Goal: Task Accomplishment & Management: Complete application form

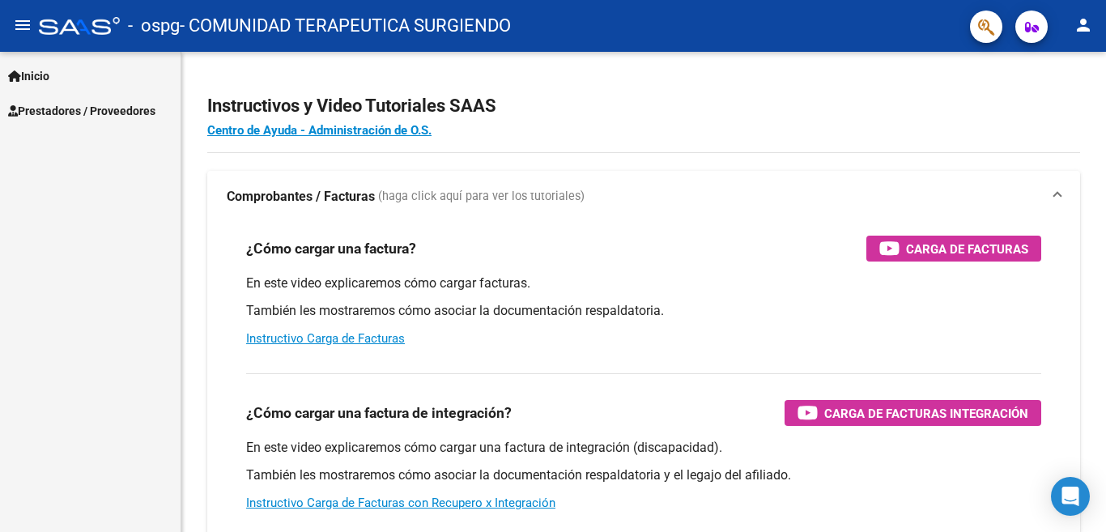
click at [79, 105] on span "Prestadores / Proveedores" at bounding box center [81, 111] width 147 height 18
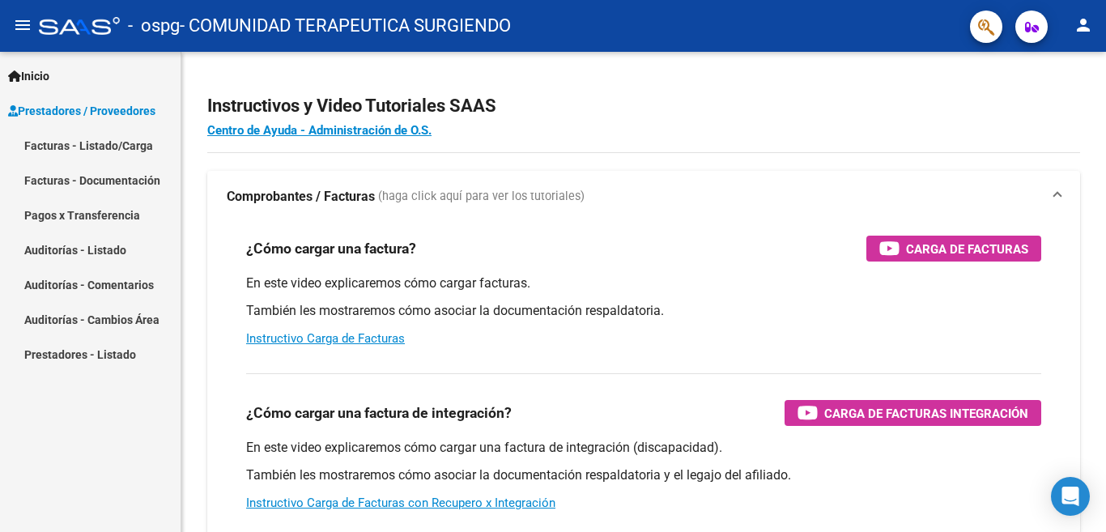
click at [65, 148] on link "Facturas - Listado/Carga" at bounding box center [90, 145] width 180 height 35
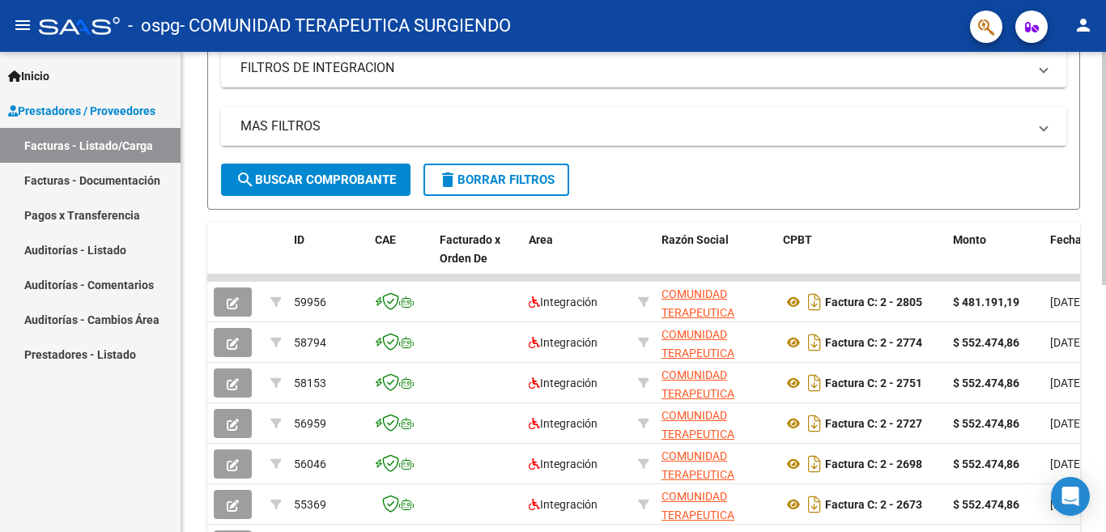
scroll to position [297, 0]
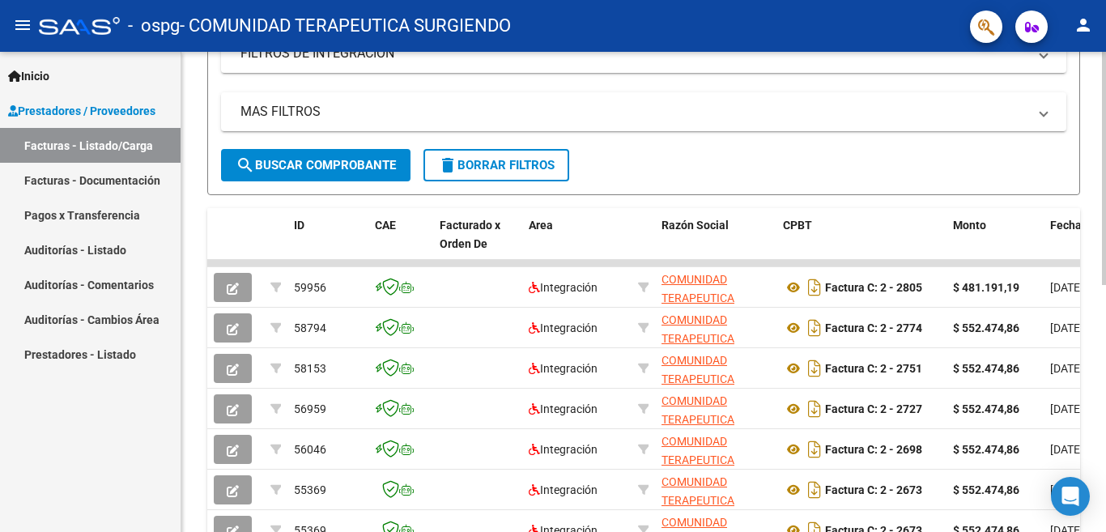
click at [1105, 285] on div at bounding box center [1104, 168] width 4 height 233
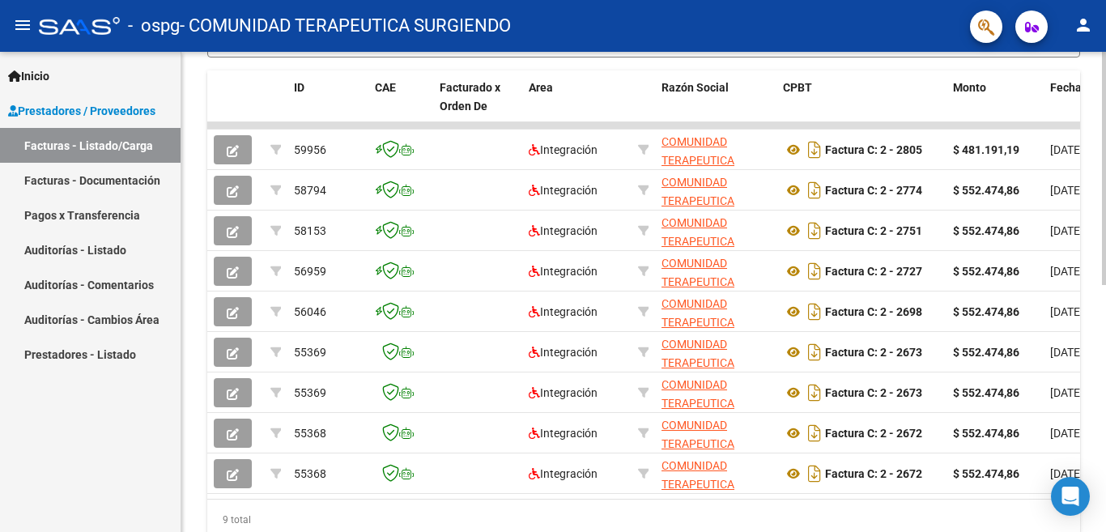
click at [1105, 285] on div at bounding box center [1104, 168] width 4 height 233
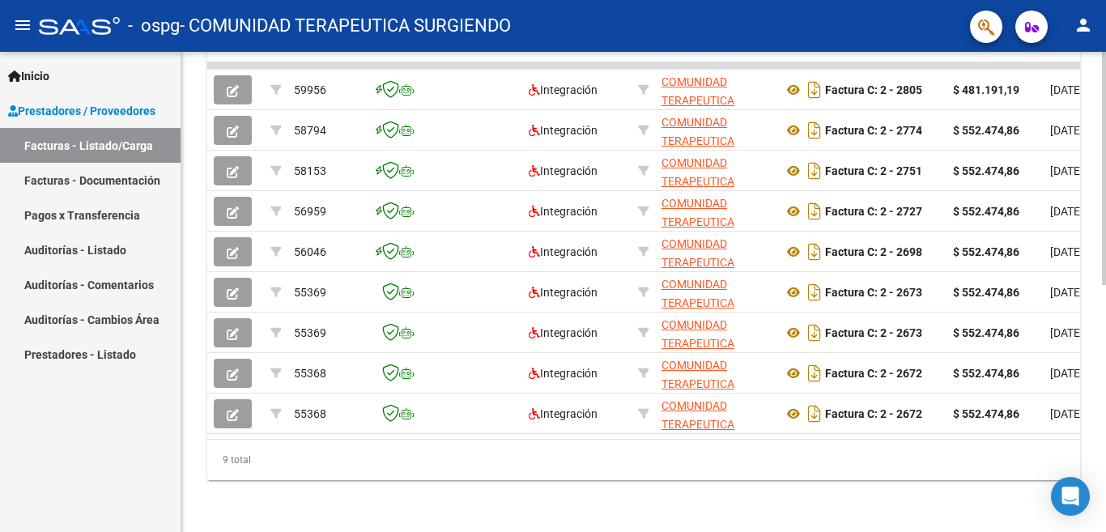
scroll to position [0, 0]
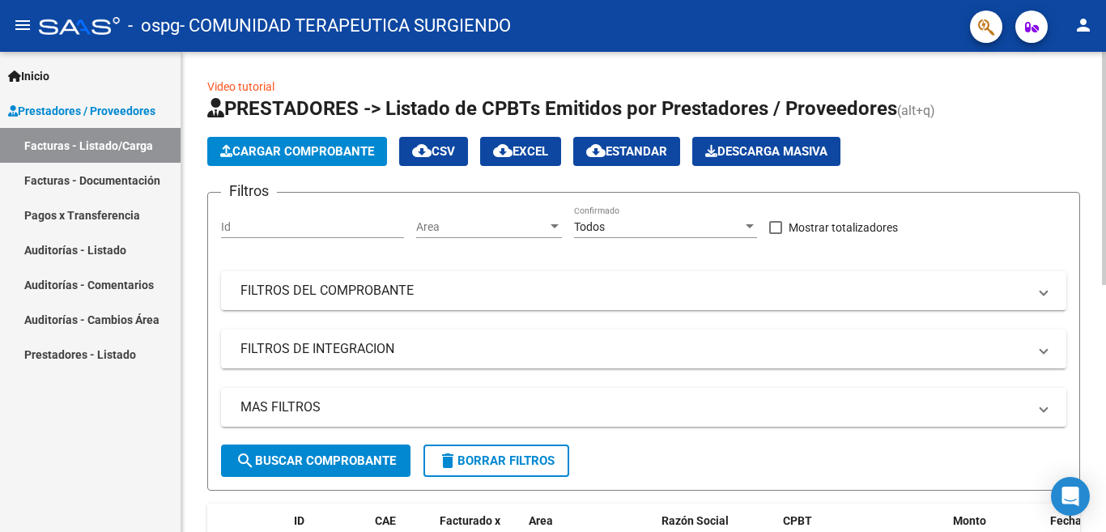
click at [1105, 14] on div "menu - ospg - COMUNIDAD TERAPEUTICA SURGIENDO person Inicio Instructivos Contac…" at bounding box center [553, 266] width 1106 height 532
click at [317, 143] on button "Cargar Comprobante" at bounding box center [297, 151] width 180 height 29
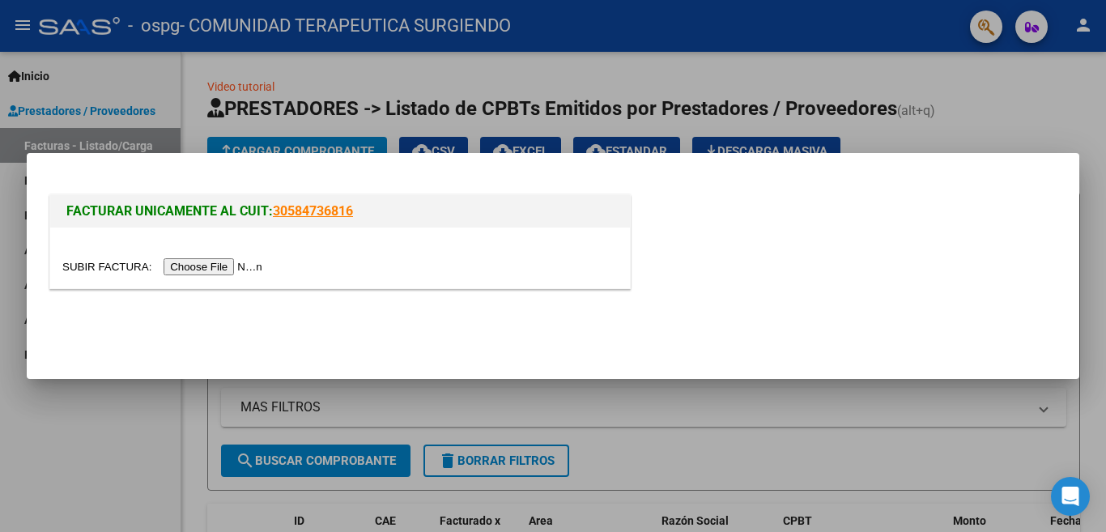
click at [244, 267] on input "file" at bounding box center [164, 266] width 205 height 17
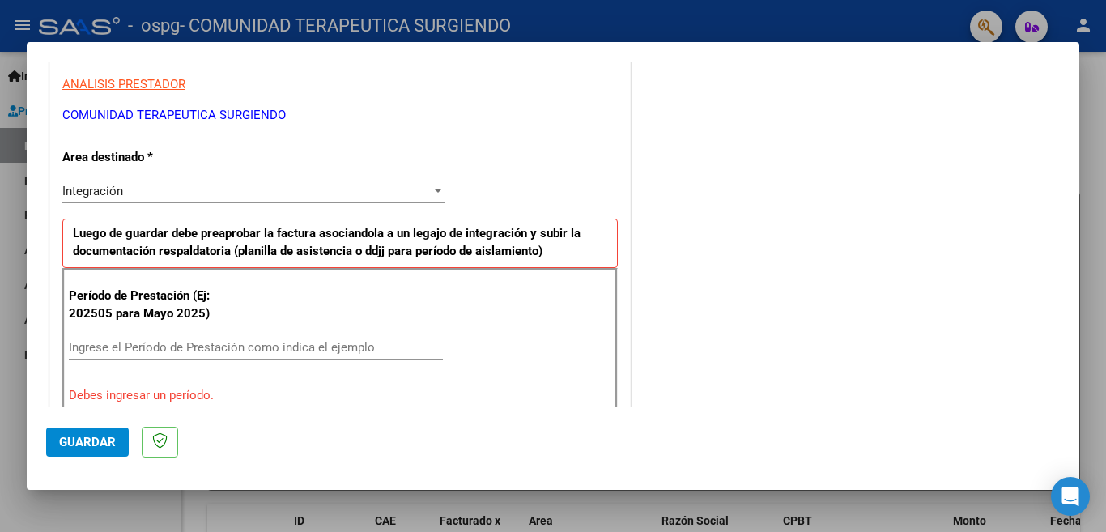
scroll to position [324, 0]
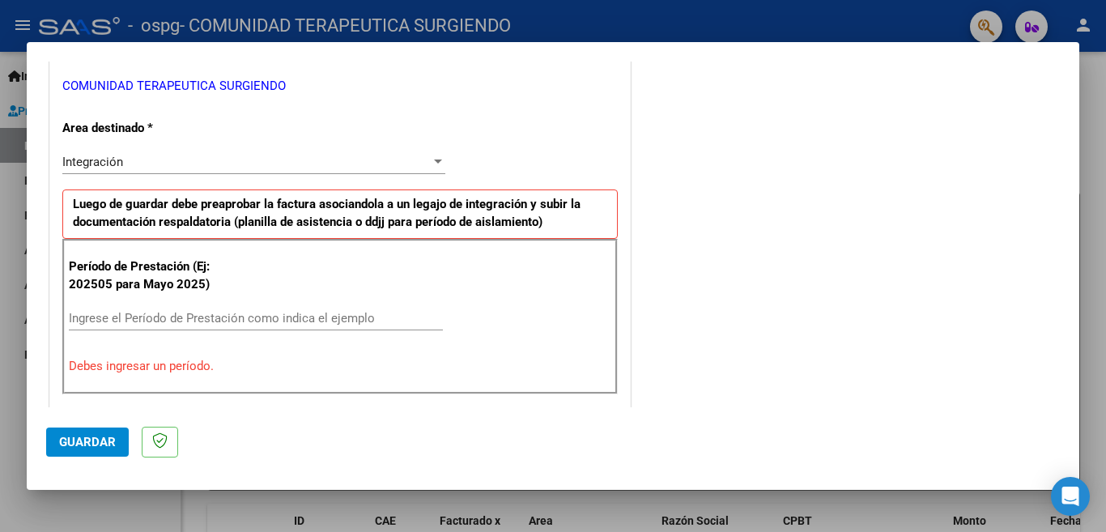
click at [461, 228] on strong "Luego de guardar debe preaprobar la factura asociandola a un legajo de integrac…" at bounding box center [326, 213] width 507 height 33
click at [258, 230] on p "Luego de guardar debe preaprobar la factura asociandola a un legajo de integrac…" at bounding box center [339, 213] width 555 height 49
click at [129, 237] on p "Luego de guardar debe preaprobar la factura asociandola a un legajo de integrac…" at bounding box center [339, 213] width 555 height 49
click at [130, 292] on p "Período de Prestación (Ej: 202505 para Mayo 2025)" at bounding box center [150, 275] width 163 height 36
click at [124, 306] on div "Ingrese el Período de Prestación como indica el ejemplo" at bounding box center [256, 318] width 374 height 24
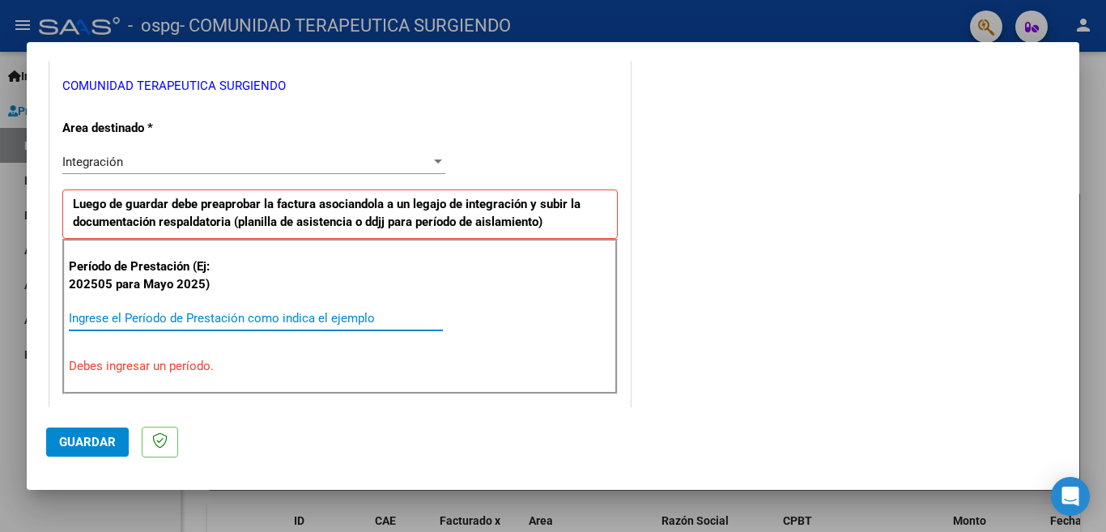
click at [113, 317] on input "Ingrese el Período de Prestación como indica el ejemplo" at bounding box center [256, 318] width 374 height 15
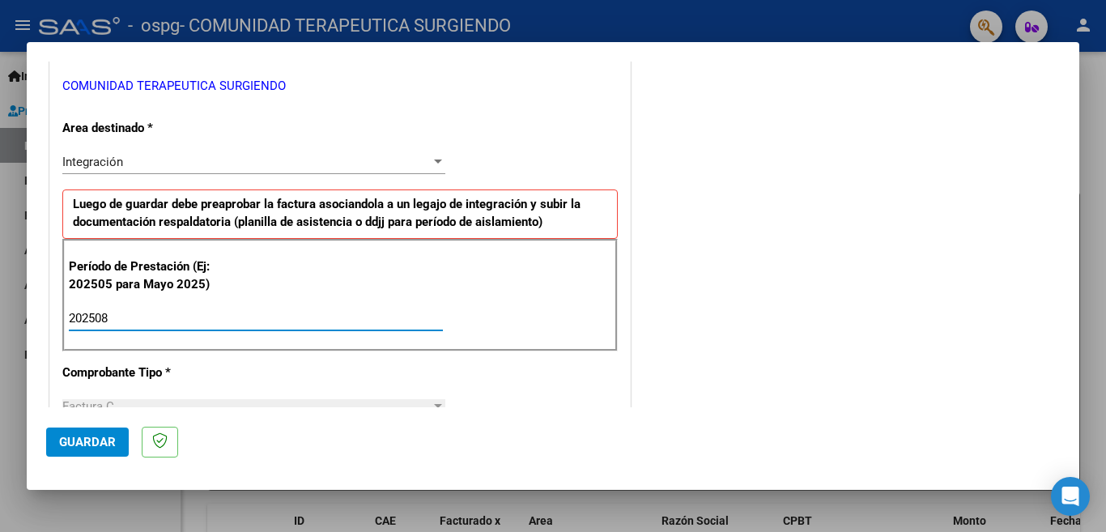
type input "202508"
click at [1064, 404] on mat-dialog-content "COMPROBANTE VER COMPROBANTE El comprobante fue leído exitosamente. DATOS DEL CO…" at bounding box center [553, 235] width 1052 height 346
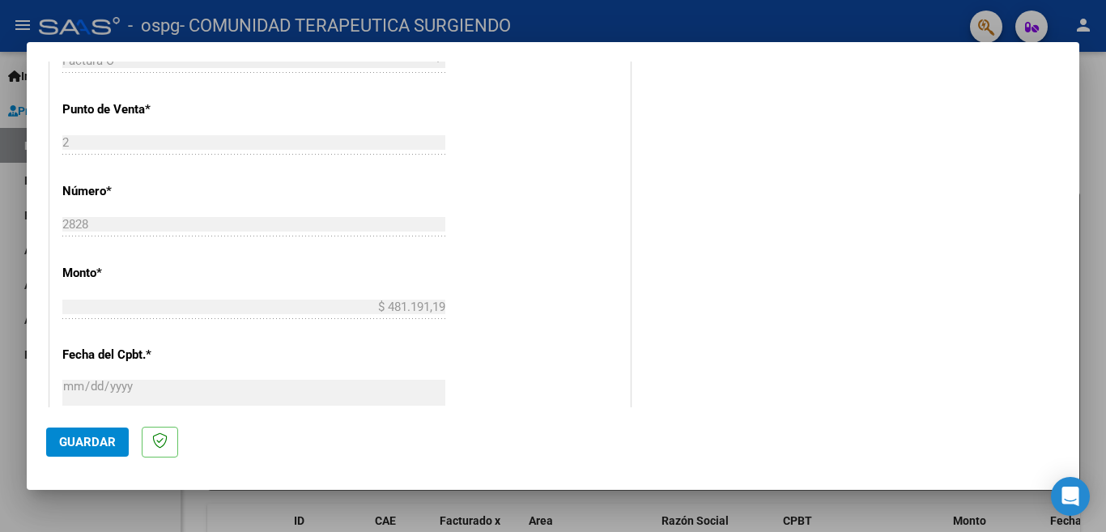
scroll to position [680, 0]
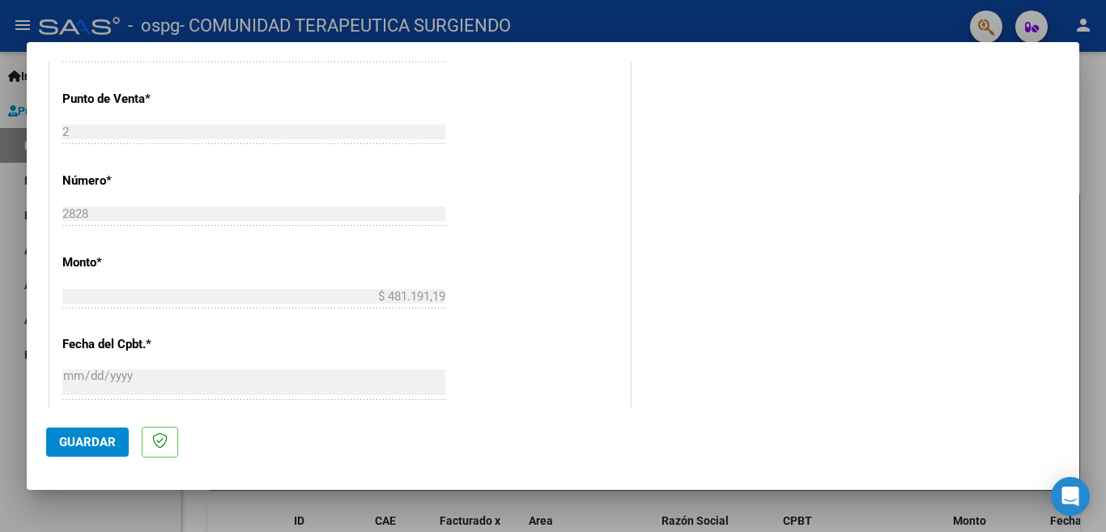
click at [1068, 410] on mat-dialog-container "COMPROBANTE VER COMPROBANTE El comprobante fue leído exitosamente. DATOS DEL CO…" at bounding box center [553, 266] width 1052 height 448
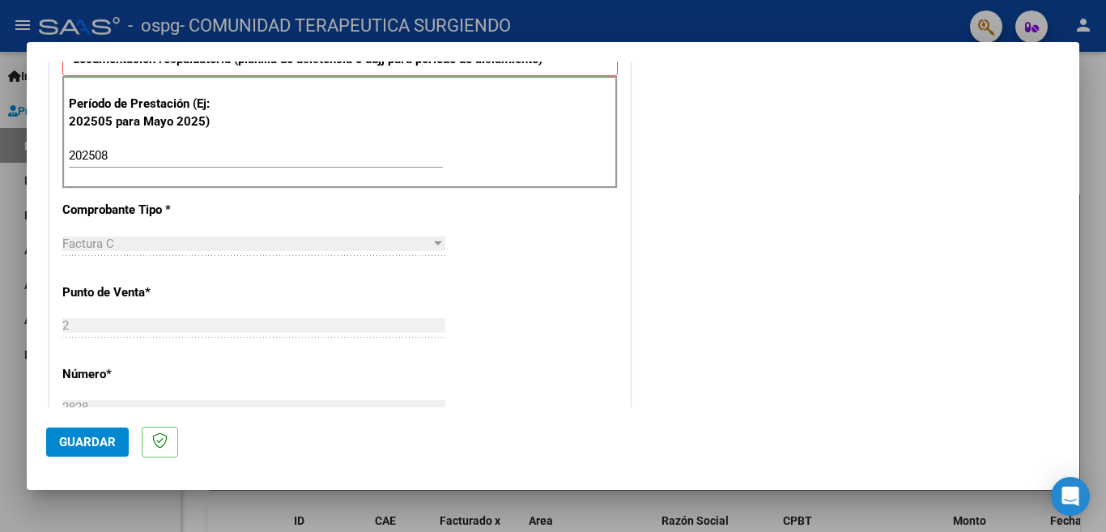
scroll to position [687, 0]
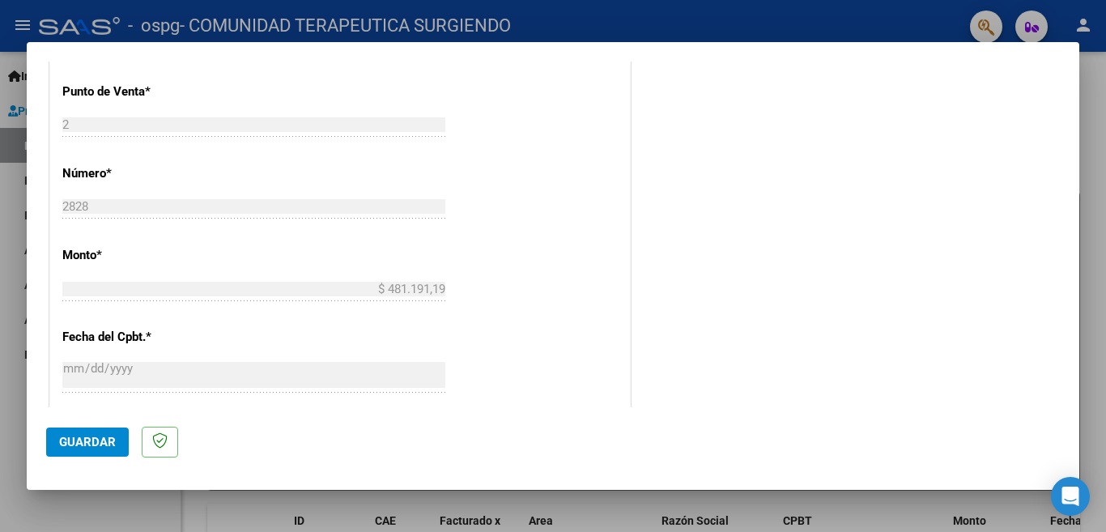
drag, startPoint x: 1051, startPoint y: 287, endPoint x: 1059, endPoint y: 362, distance: 75.7
click at [1059, 362] on mat-dialog-content "COMPROBANTE VER COMPROBANTE El comprobante fue leído exitosamente. DATOS DEL CO…" at bounding box center [553, 235] width 1052 height 346
click at [95, 446] on span "Guardar" at bounding box center [87, 442] width 57 height 15
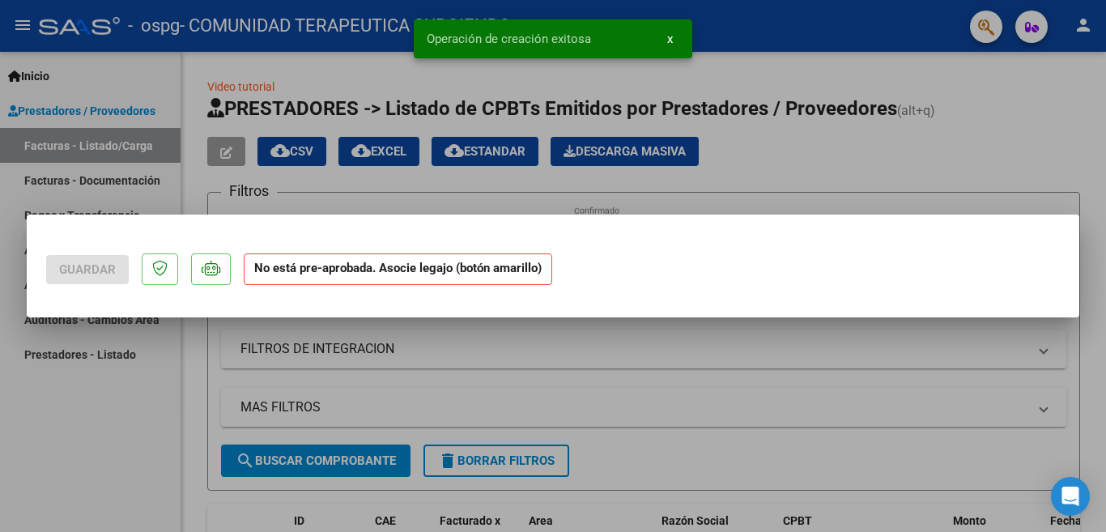
scroll to position [0, 0]
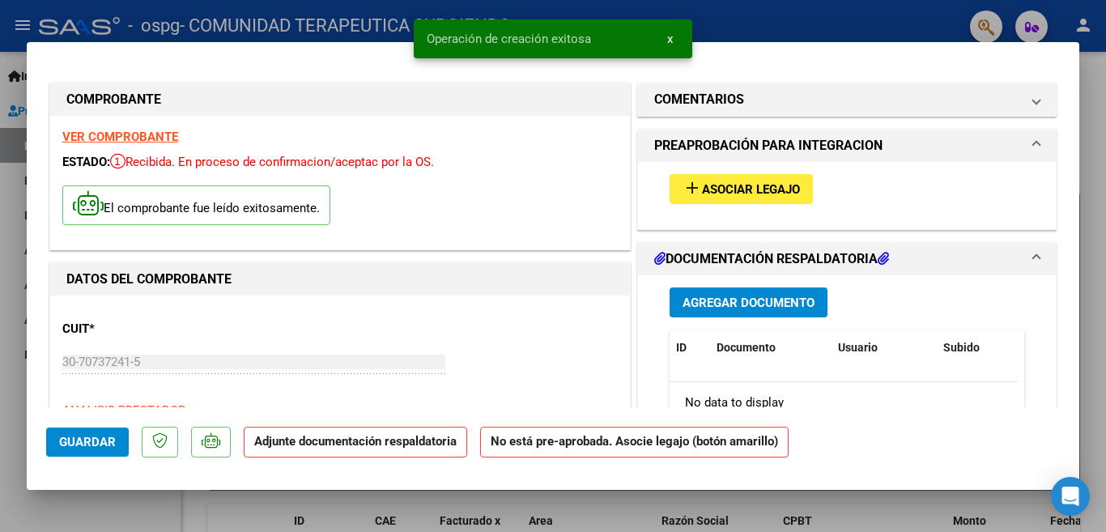
click at [671, 186] on button "add Asociar Legajo" at bounding box center [740, 189] width 143 height 30
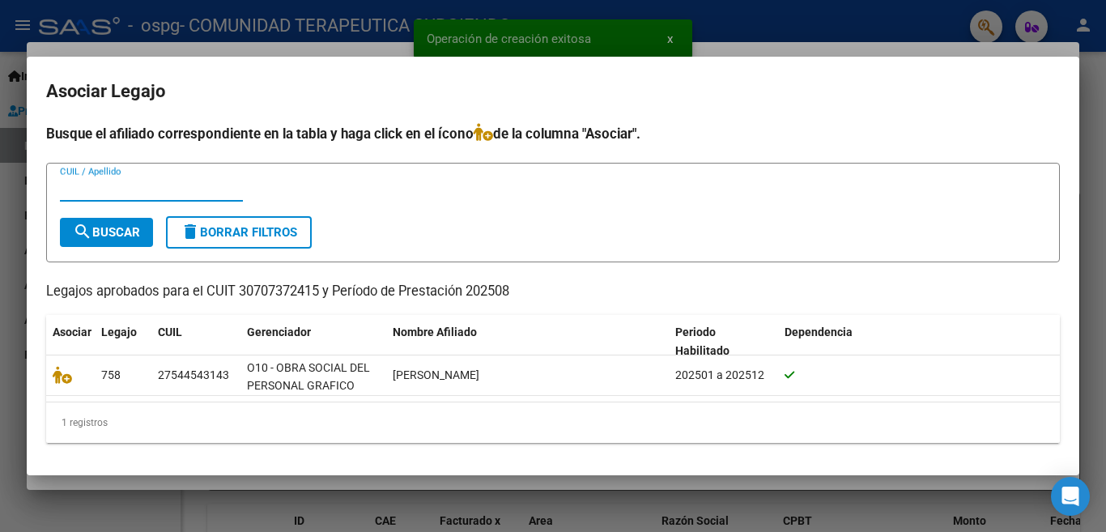
click at [231, 189] on input "CUIL / Apellido" at bounding box center [151, 188] width 183 height 15
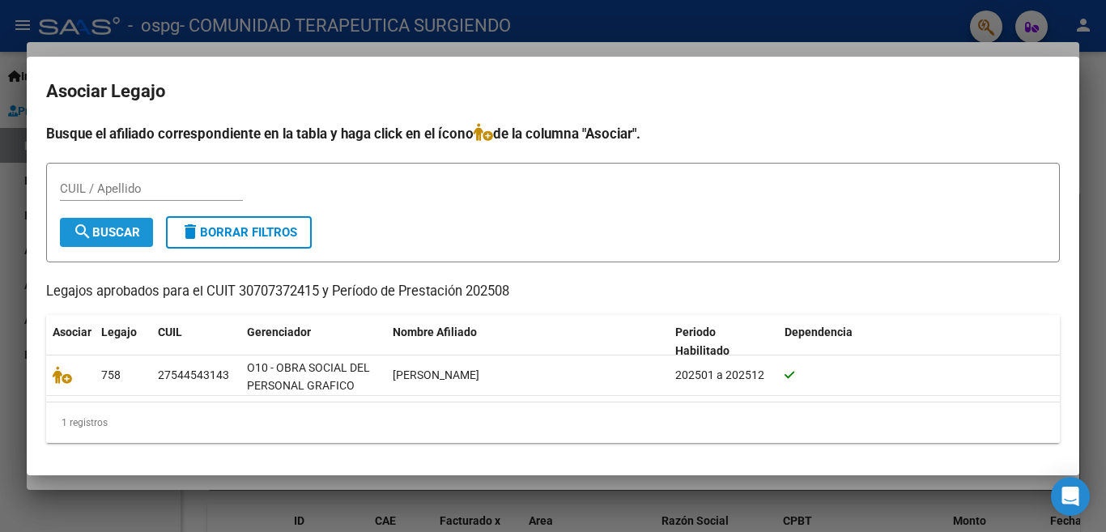
click at [91, 240] on mat-icon "search" at bounding box center [82, 231] width 19 height 19
click at [1048, 114] on mat-dialog-container "Asociar Legajo Busque el afiliado correspondiente en la tabla y haga click en e…" at bounding box center [553, 266] width 1052 height 418
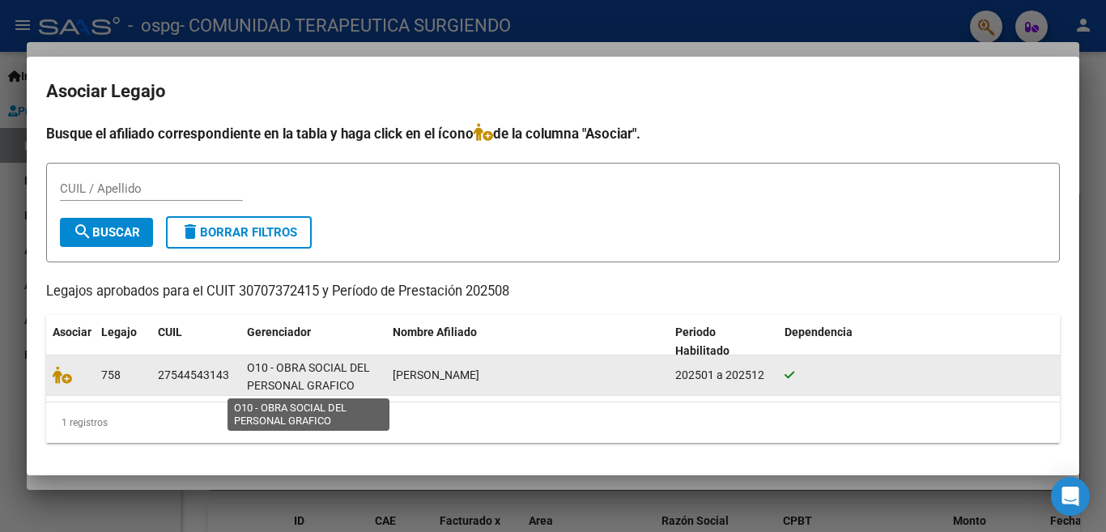
click at [303, 384] on span "O10 - OBRA SOCIAL DEL PERSONAL GRAFICO" at bounding box center [308, 377] width 123 height 32
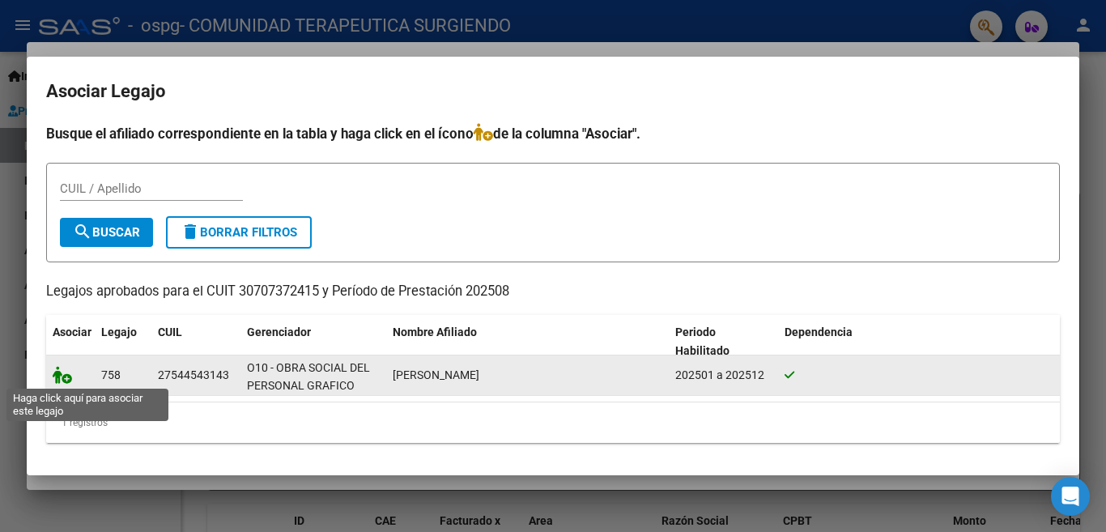
click at [63, 376] on icon at bounding box center [62, 375] width 19 height 18
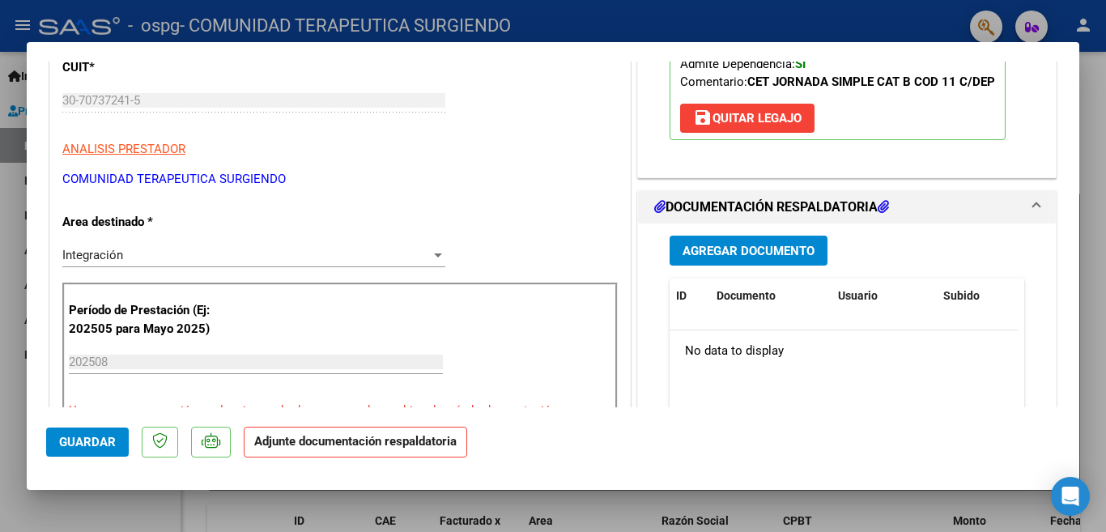
scroll to position [251, 0]
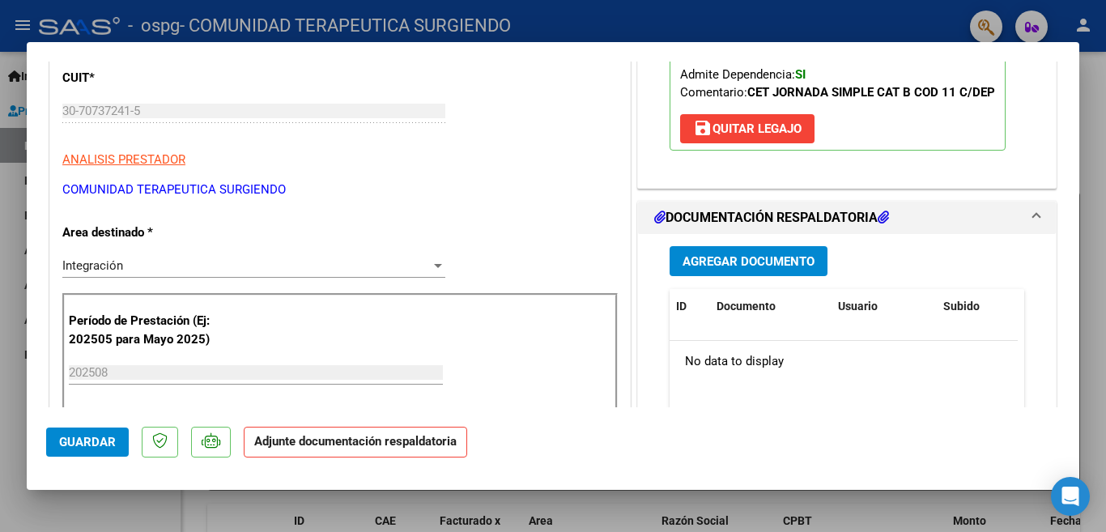
click at [379, 444] on strong "Adjunte documentación respaldatoria" at bounding box center [355, 441] width 202 height 15
click at [707, 265] on span "Agregar Documento" at bounding box center [748, 261] width 132 height 15
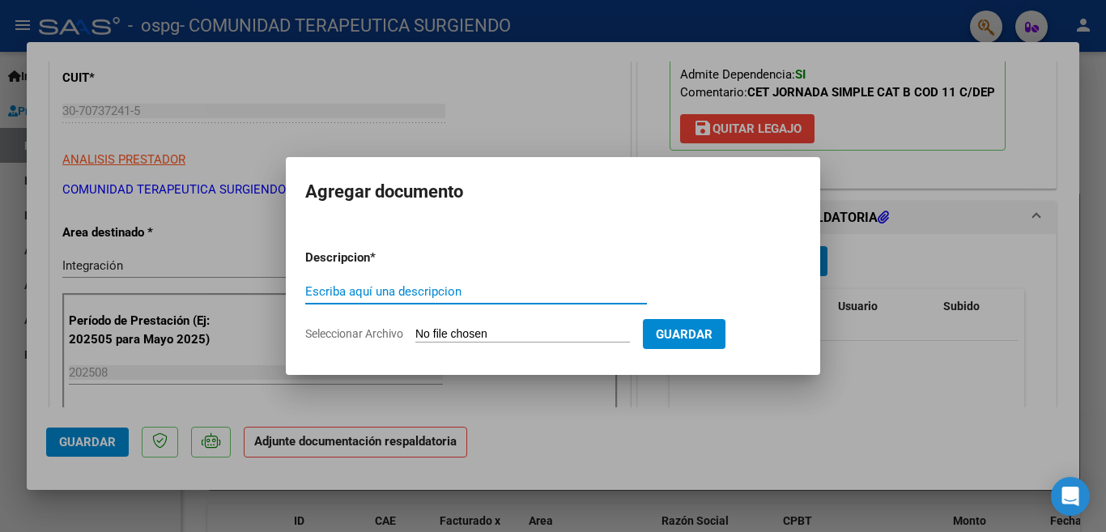
click at [557, 282] on div "Escriba aquí una descripcion" at bounding box center [476, 291] width 342 height 24
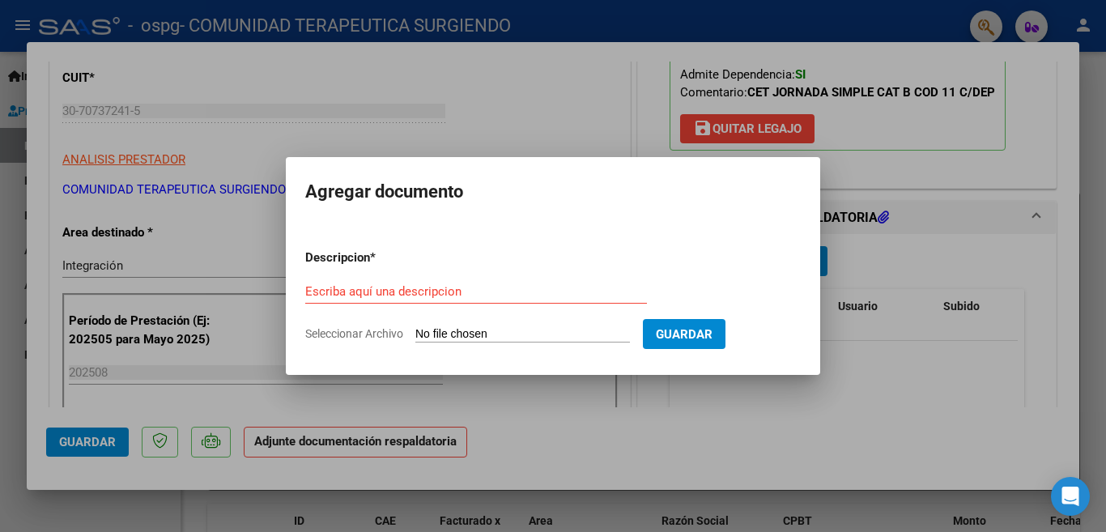
click at [458, 299] on div "Escriba aquí una descripcion" at bounding box center [476, 291] width 342 height 24
click at [457, 298] on input "Escriba aquí una descripcion" at bounding box center [476, 291] width 342 height 15
click at [457, 299] on div "Escriba aquí una descripcion" at bounding box center [476, 291] width 342 height 24
click at [403, 297] on input "Escriba aquí una descripcion" at bounding box center [476, 291] width 342 height 15
click at [367, 291] on input "Escriba aquí una descripcion" at bounding box center [476, 291] width 342 height 15
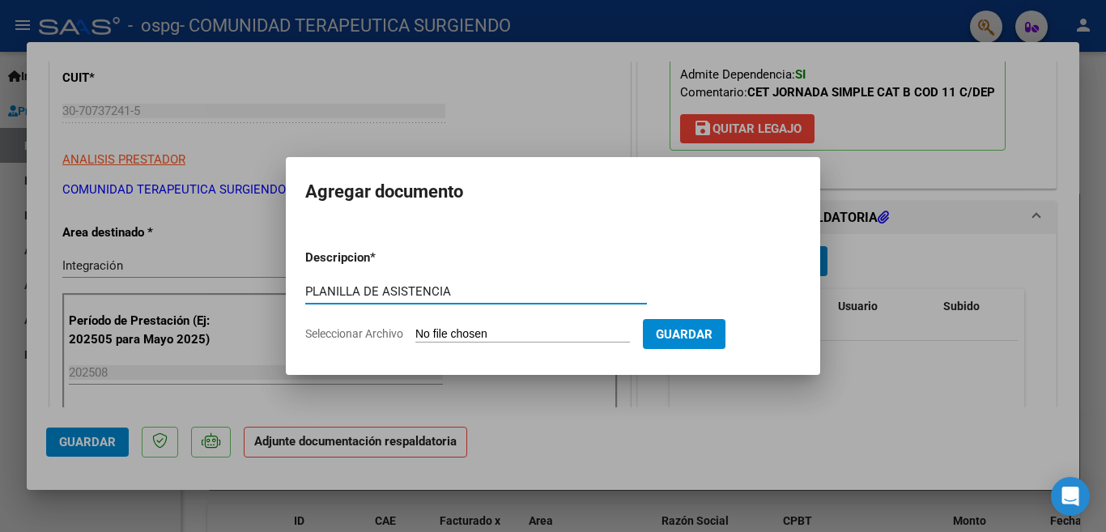
type input "PLANILLA DE ASISTENCIA"
click at [571, 342] on input "Seleccionar Archivo" at bounding box center [522, 334] width 214 height 15
type input "C:\fakepath\[PERSON_NAME].pdf"
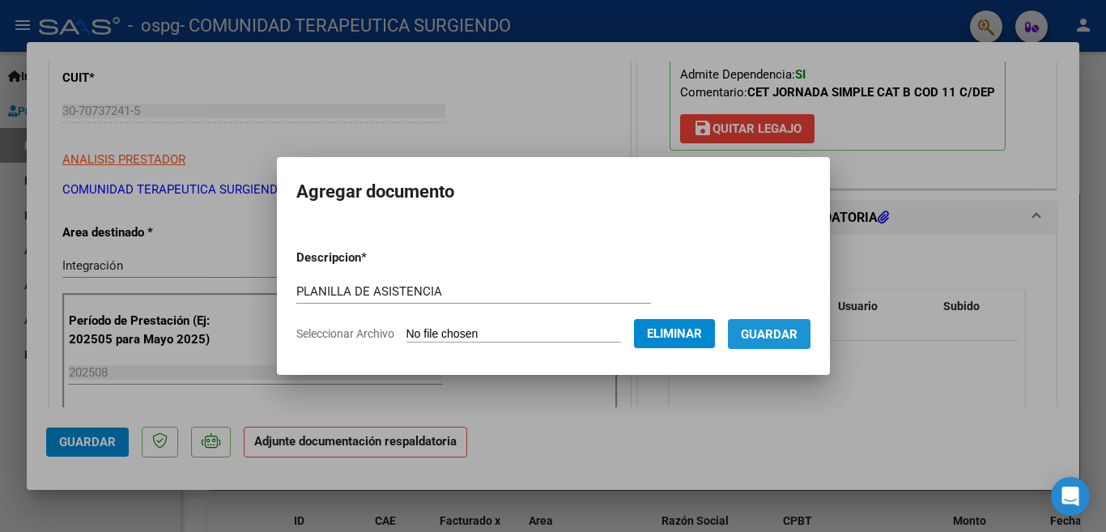
click at [764, 337] on span "Guardar" at bounding box center [769, 334] width 57 height 15
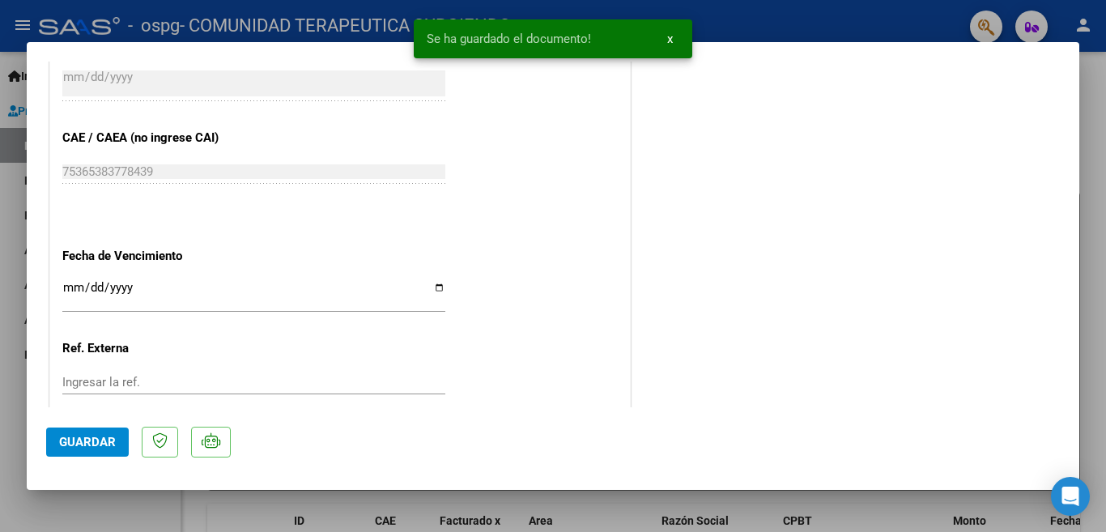
scroll to position [1083, 0]
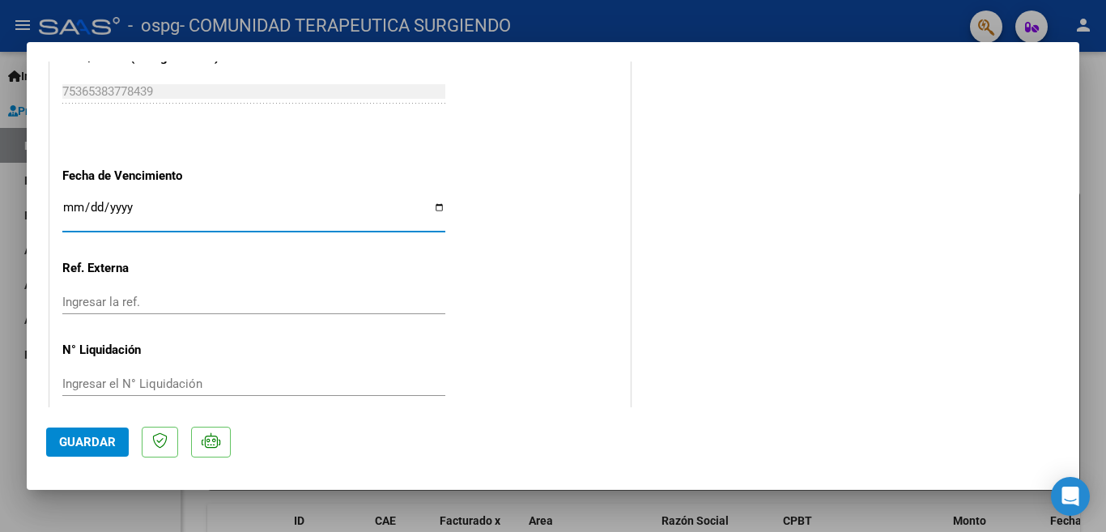
click at [436, 201] on input "Ingresar la fecha" at bounding box center [253, 214] width 383 height 26
click at [58, 437] on button "Guardar" at bounding box center [87, 441] width 83 height 29
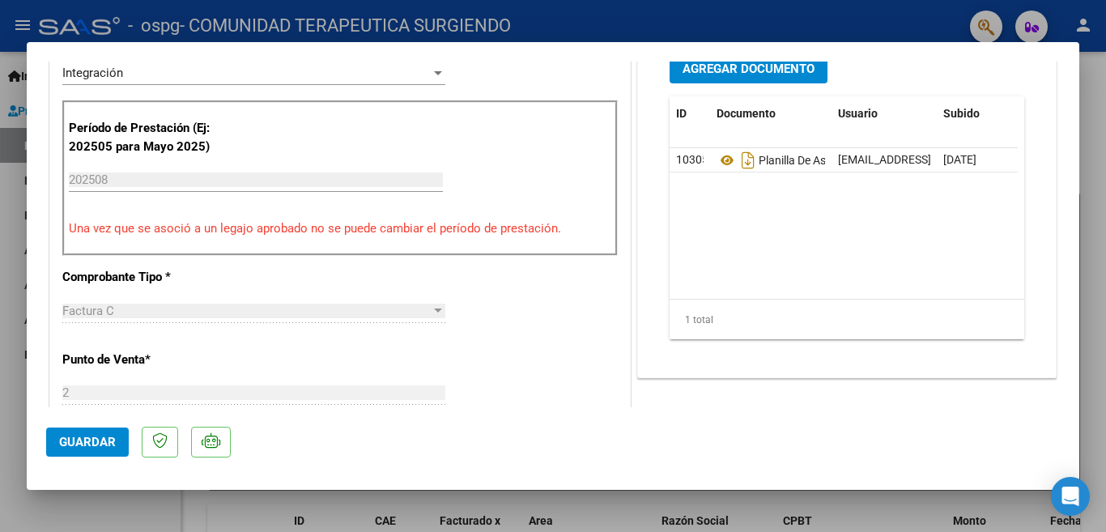
scroll to position [444, 0]
drag, startPoint x: 1081, startPoint y: 225, endPoint x: 1068, endPoint y: 291, distance: 67.0
click at [1068, 291] on div "COMPROBANTE VER COMPROBANTE ESTADO: Recibida. En proceso de confirmacion/acepta…" at bounding box center [553, 266] width 1106 height 532
click at [1023, 146] on div "Agregar Documento ID Documento Usuario Subido Acción 10305 Planilla De Asistenc…" at bounding box center [847, 209] width 418 height 336
click at [0, 240] on div at bounding box center [553, 266] width 1106 height 532
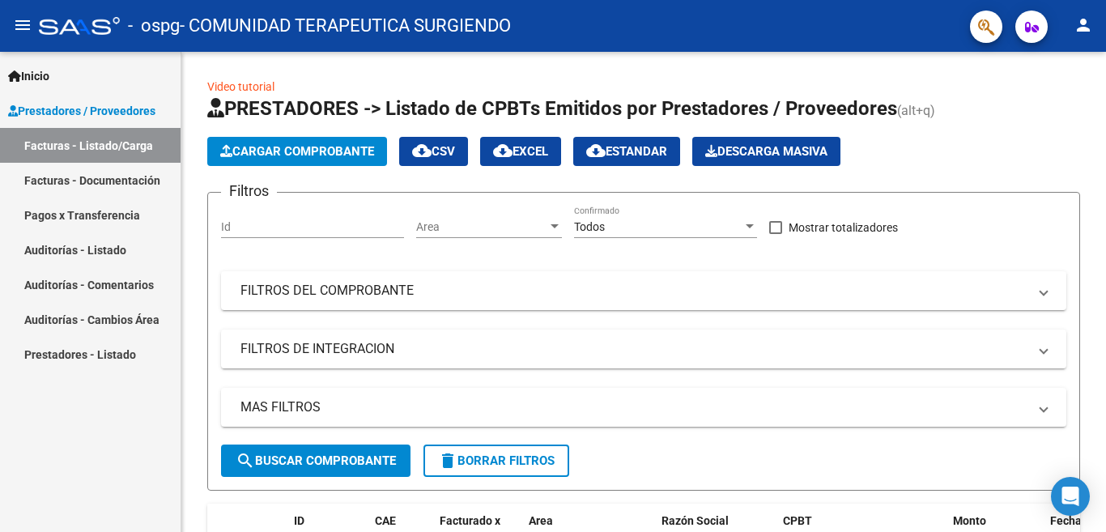
click at [87, 183] on link "Facturas - Documentación" at bounding box center [90, 180] width 180 height 35
